Goal: Information Seeking & Learning: Learn about a topic

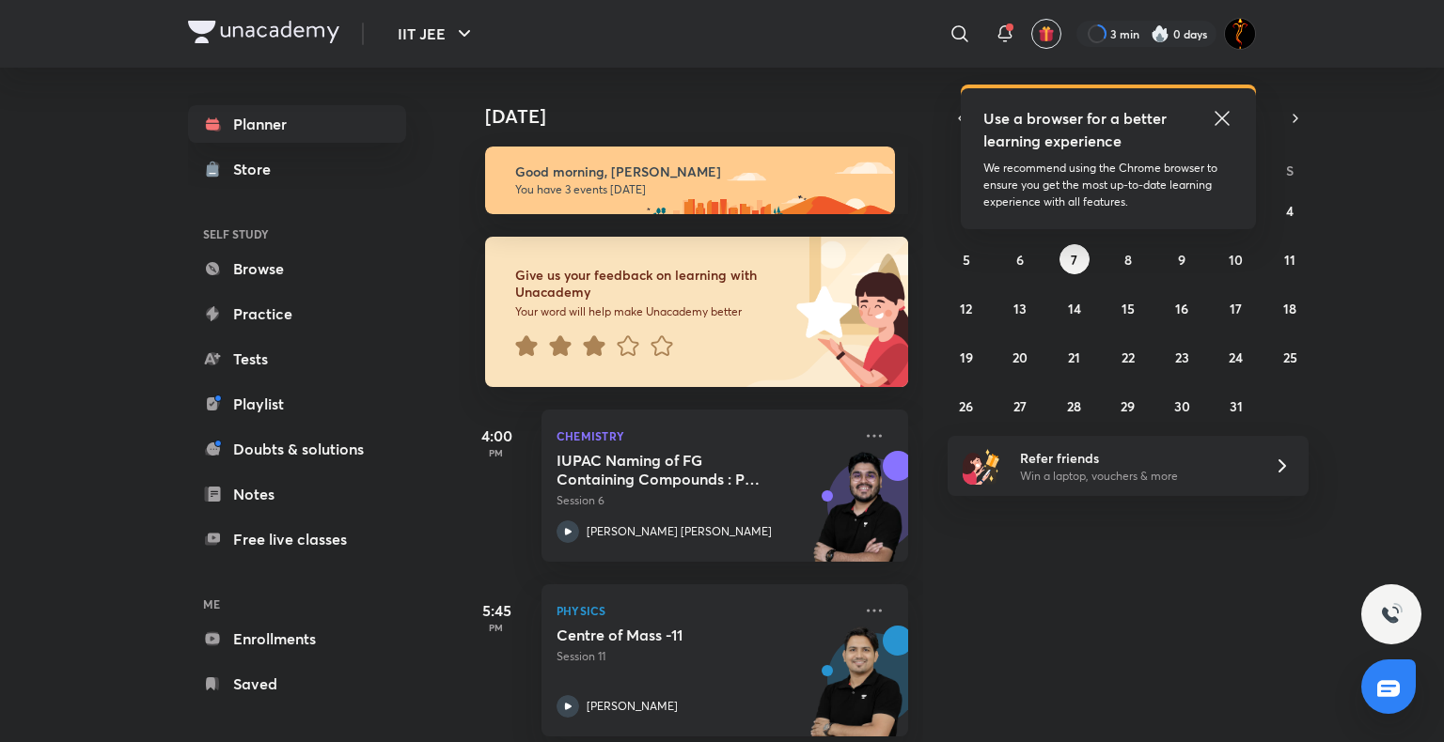
click at [1222, 123] on icon at bounding box center [1221, 118] width 23 height 23
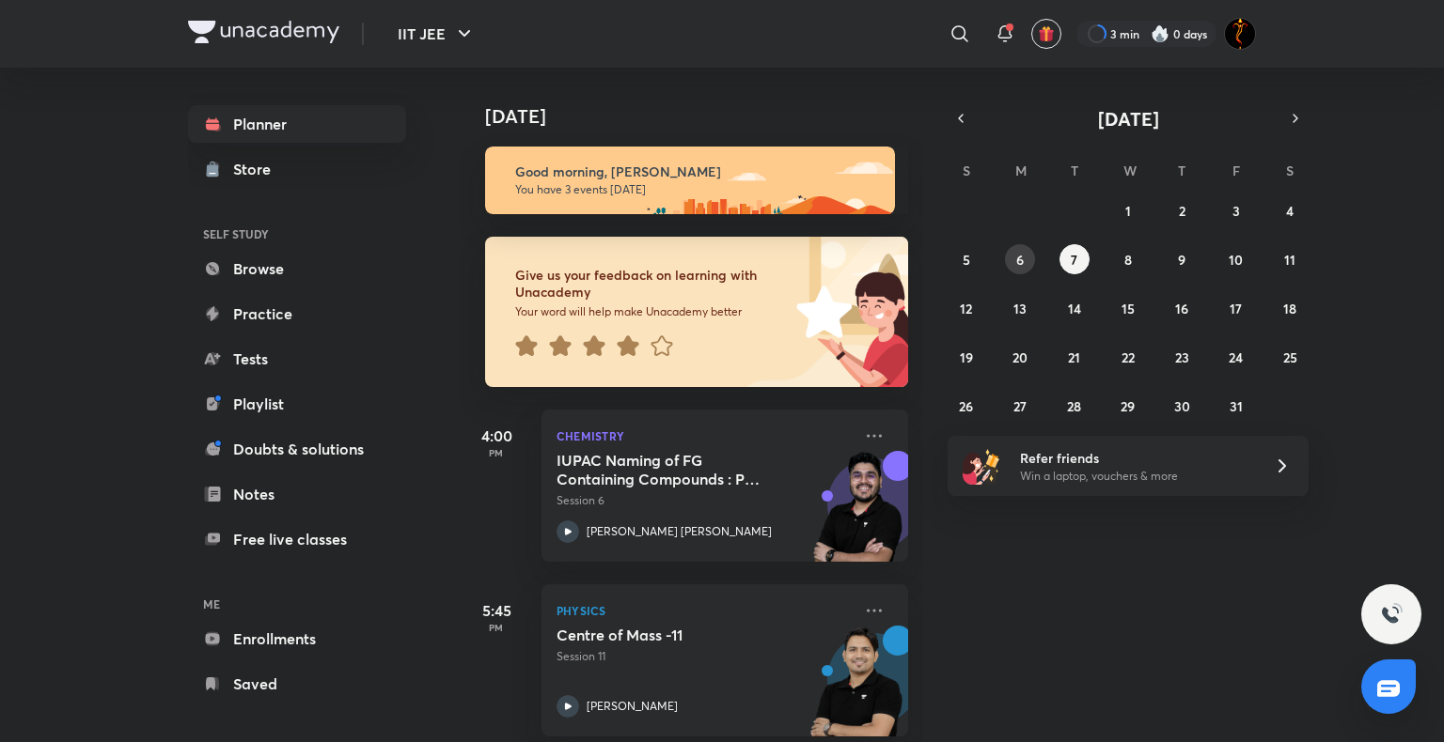
click at [1026, 262] on button "6" at bounding box center [1020, 259] width 30 height 30
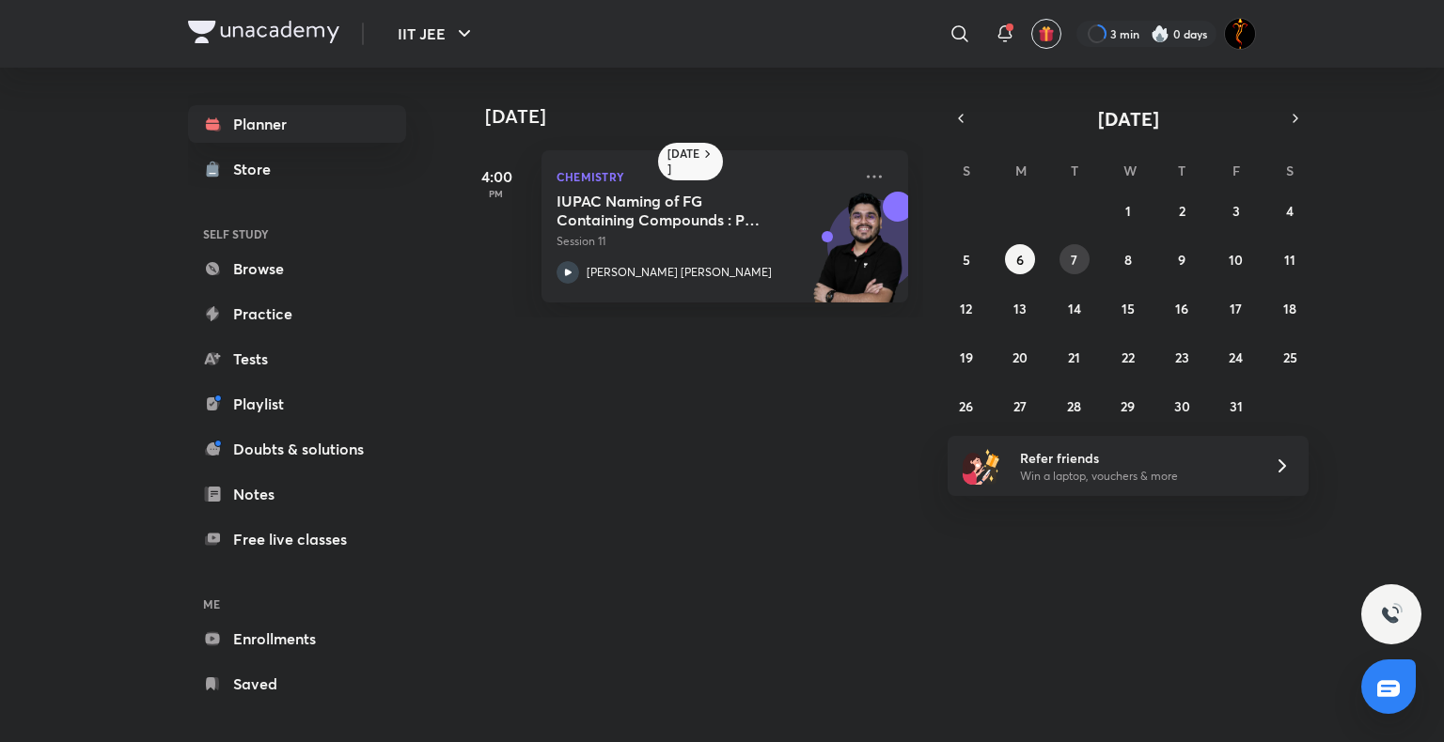
click at [1068, 250] on button "7" at bounding box center [1074, 259] width 30 height 30
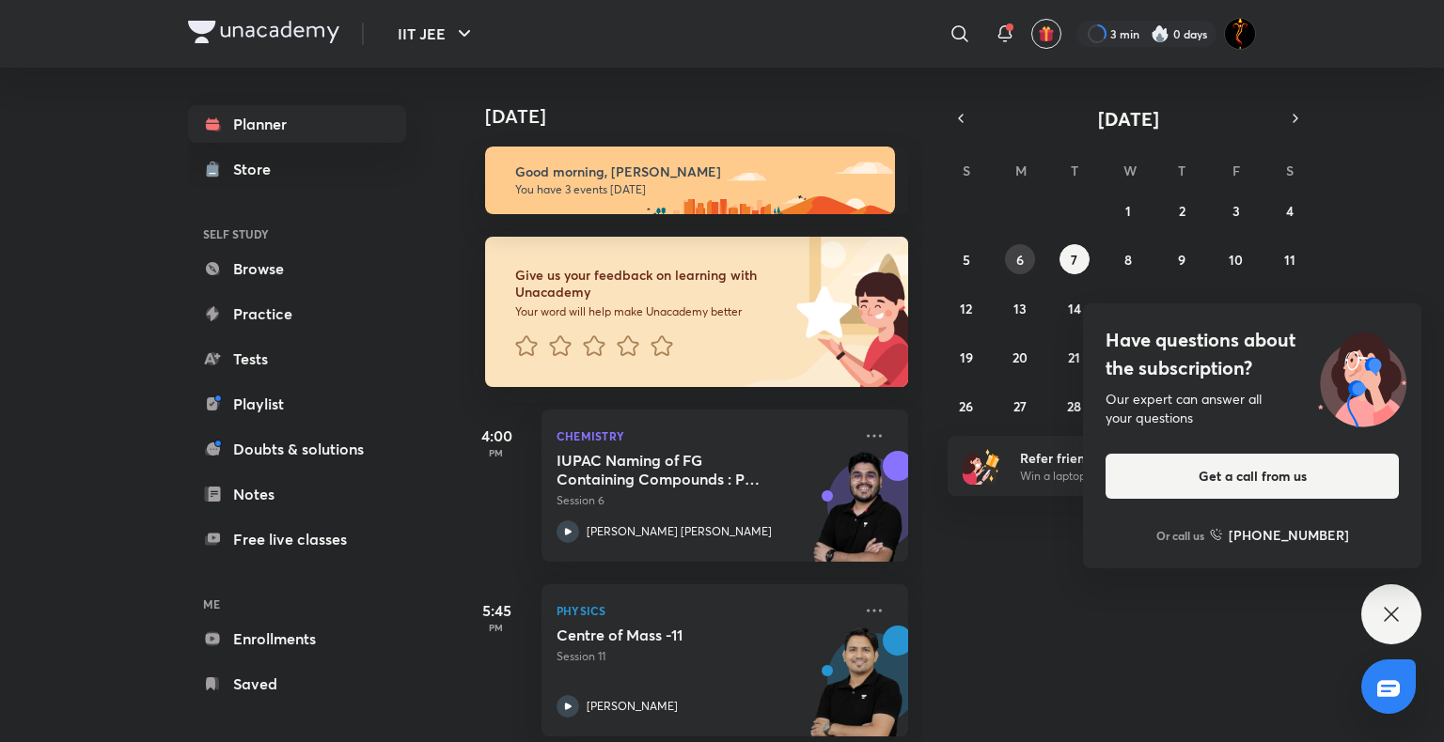
click at [1016, 258] on abbr "6" at bounding box center [1020, 260] width 8 height 18
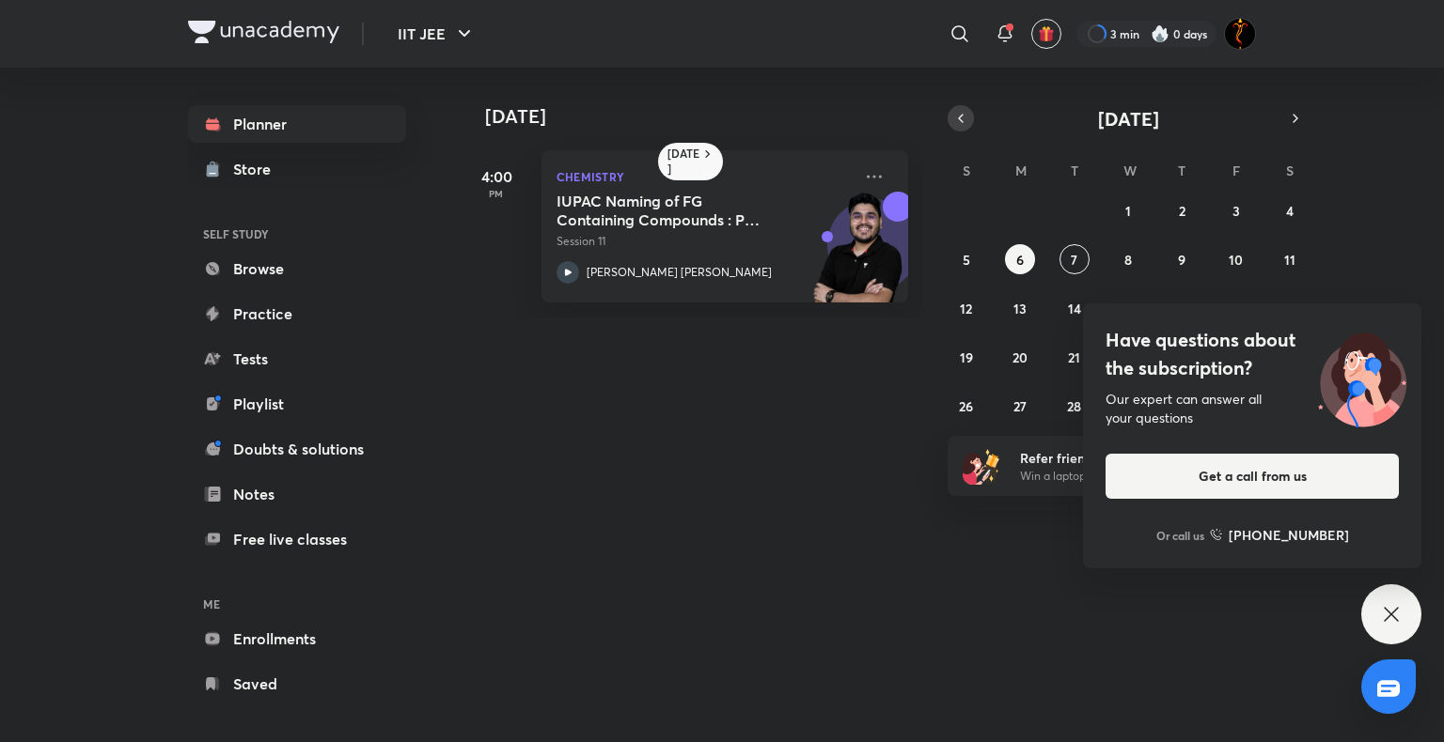
click at [951, 118] on button "button" at bounding box center [960, 118] width 26 height 26
click at [1398, 614] on icon at bounding box center [1391, 614] width 23 height 23
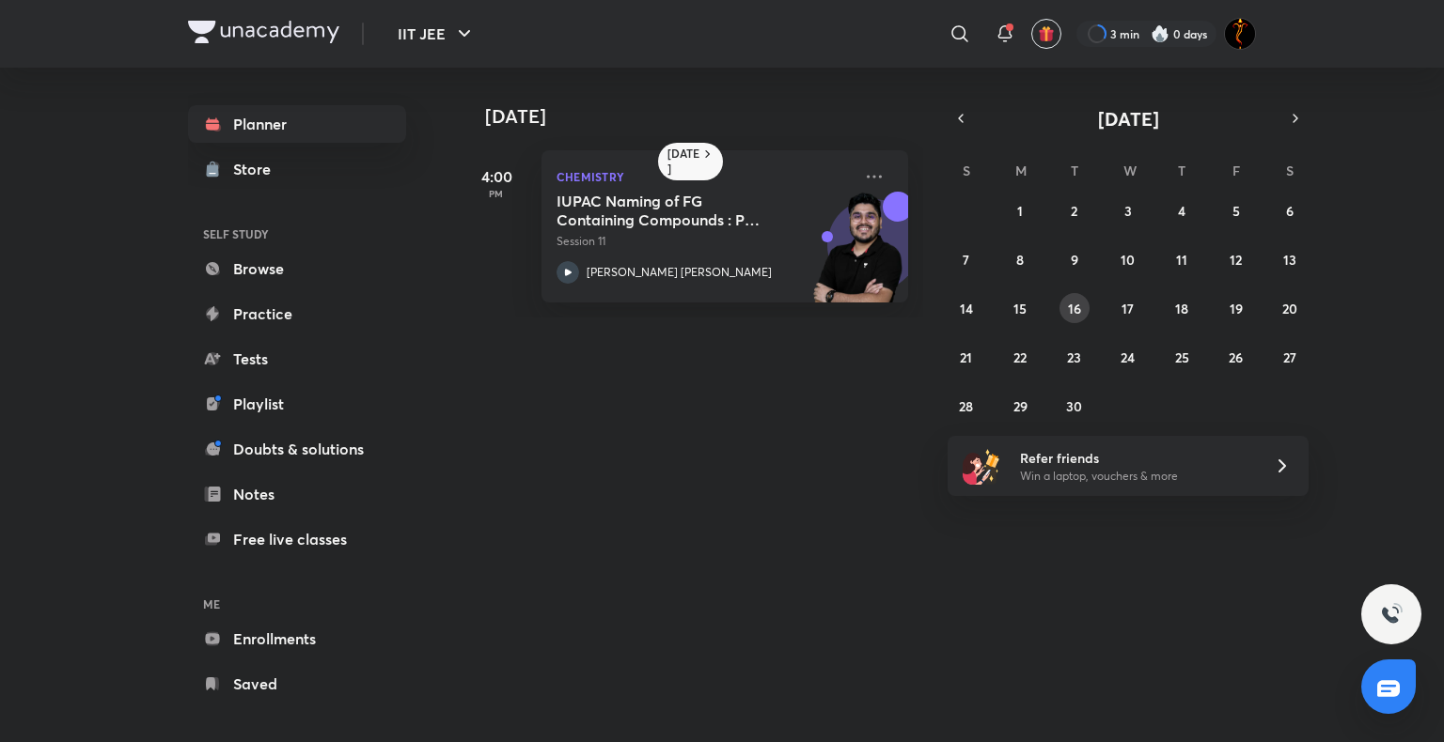
click at [1078, 314] on abbr "16" at bounding box center [1074, 309] width 13 height 18
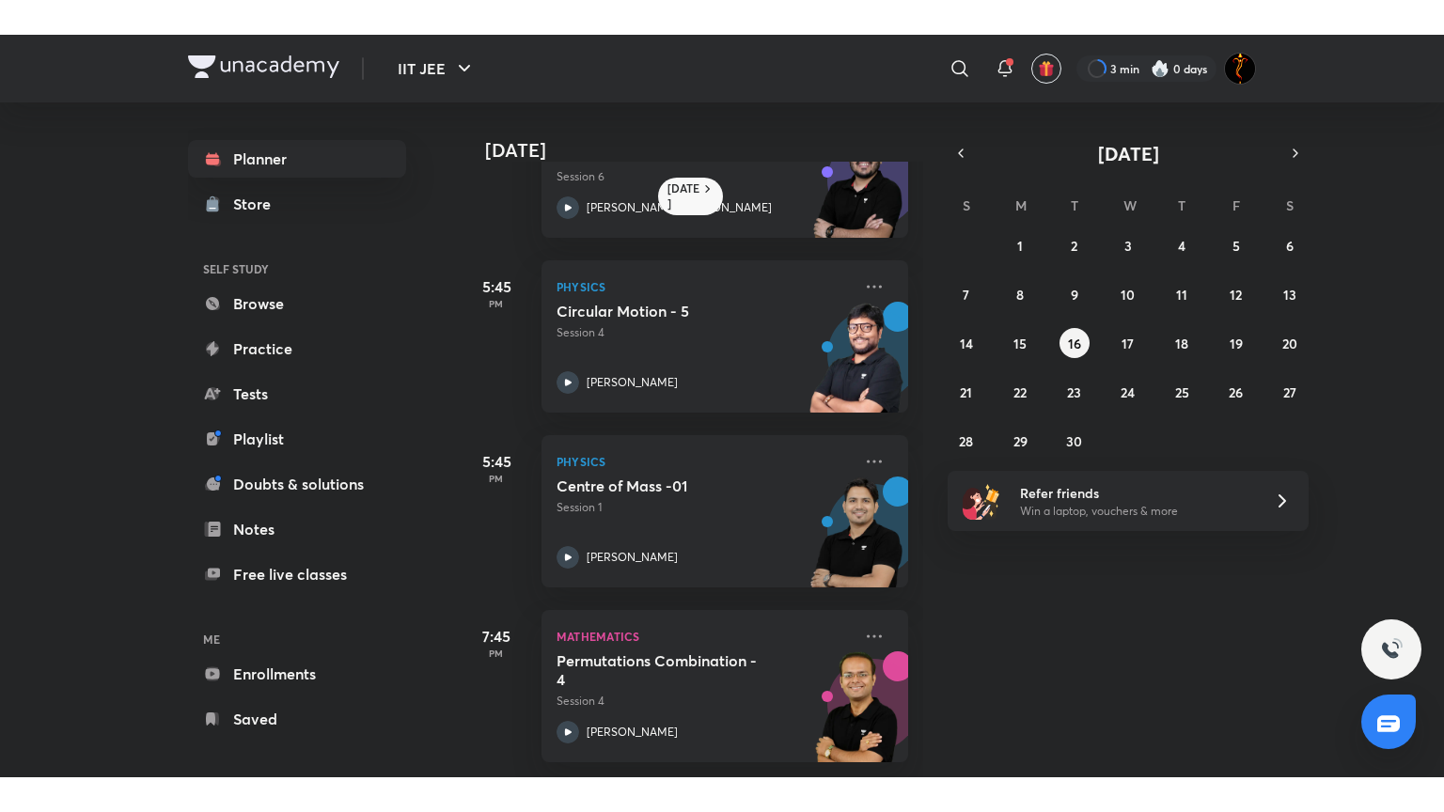
scroll to position [113, 0]
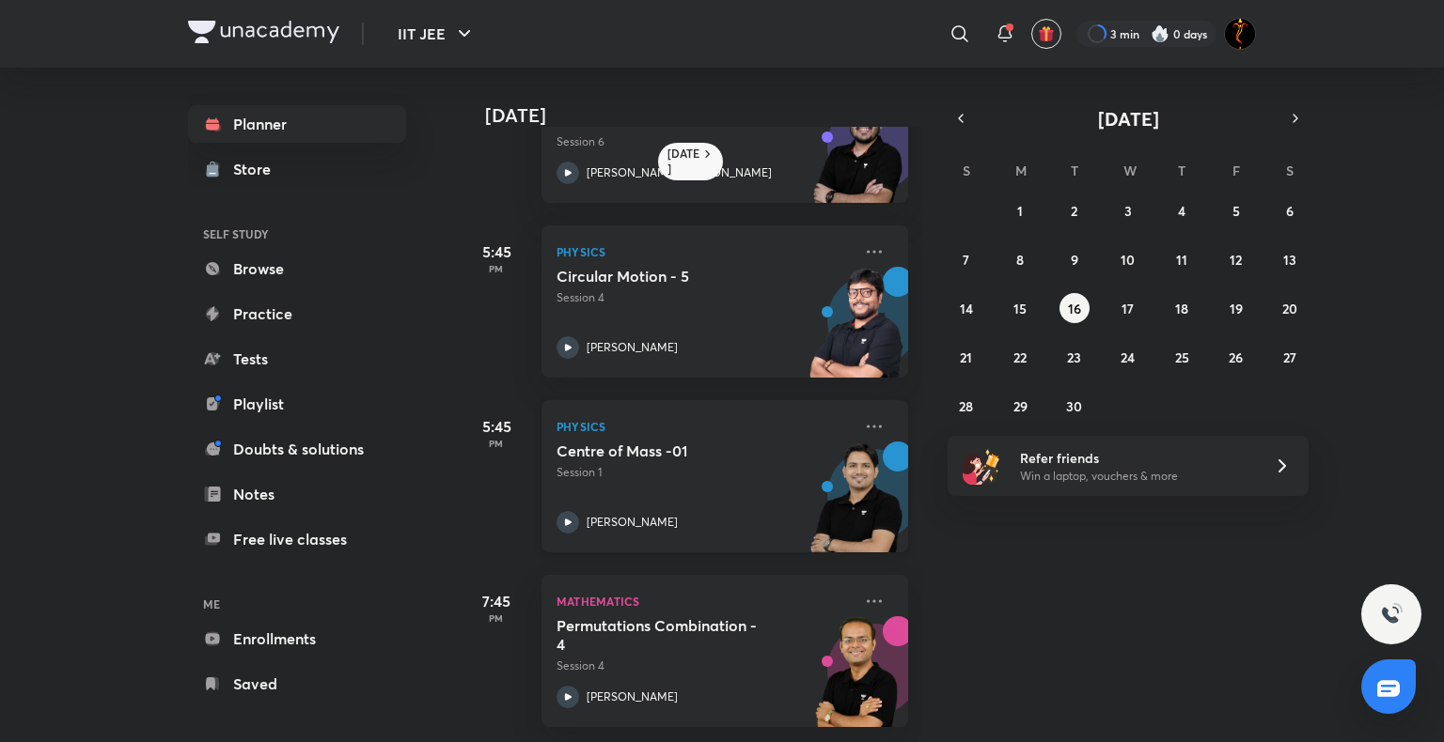
click at [562, 511] on icon at bounding box center [567, 522] width 23 height 23
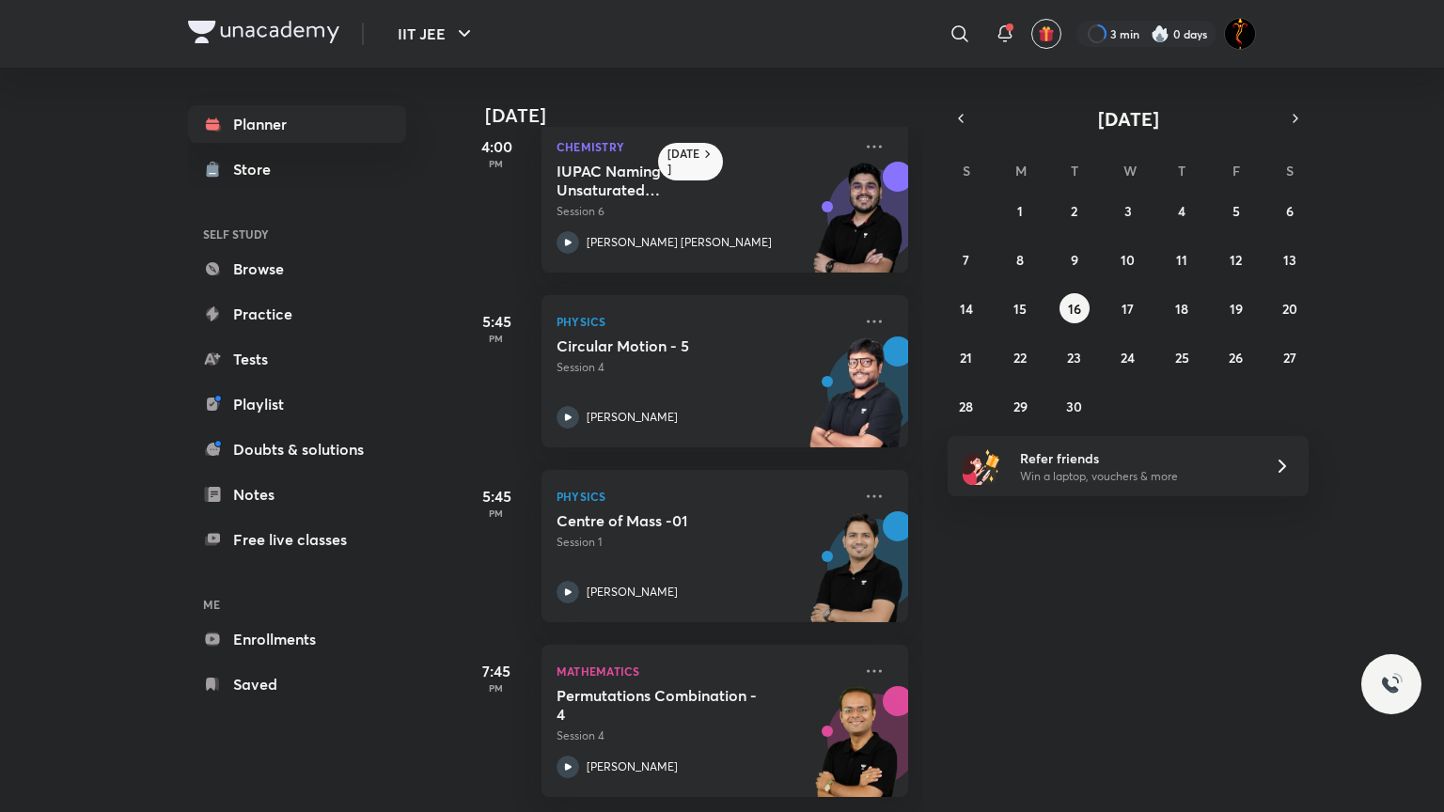
scroll to position [44, 0]
